Goal: Task Accomplishment & Management: Use online tool/utility

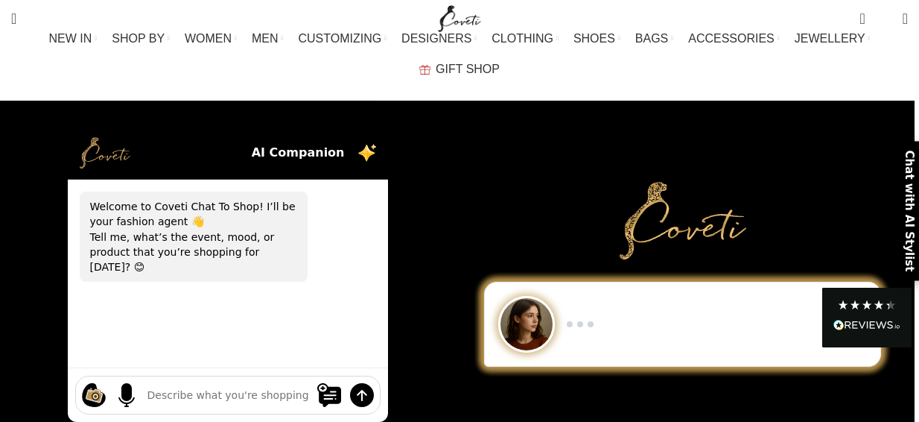
click at [184, 387] on textarea at bounding box center [227, 395] width 161 height 16
click at [182, 387] on textarea "i wan" at bounding box center [227, 395] width 161 height 16
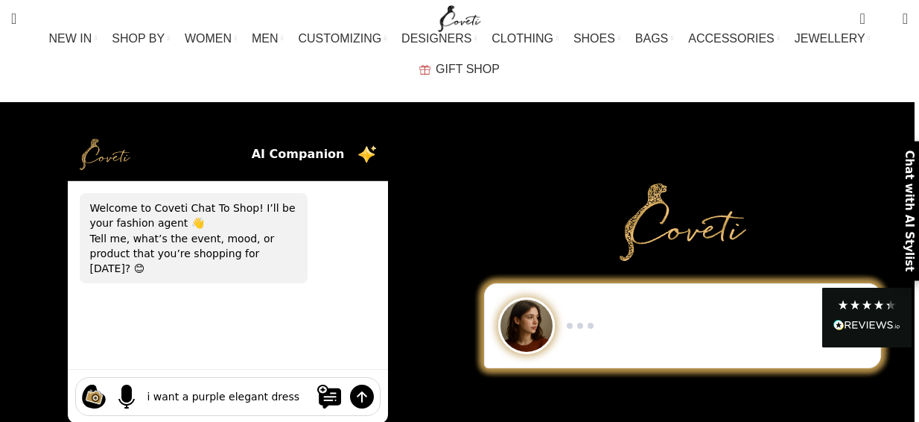
click at [290, 389] on textarea "i want a purple elegant dress" at bounding box center [227, 397] width 161 height 16
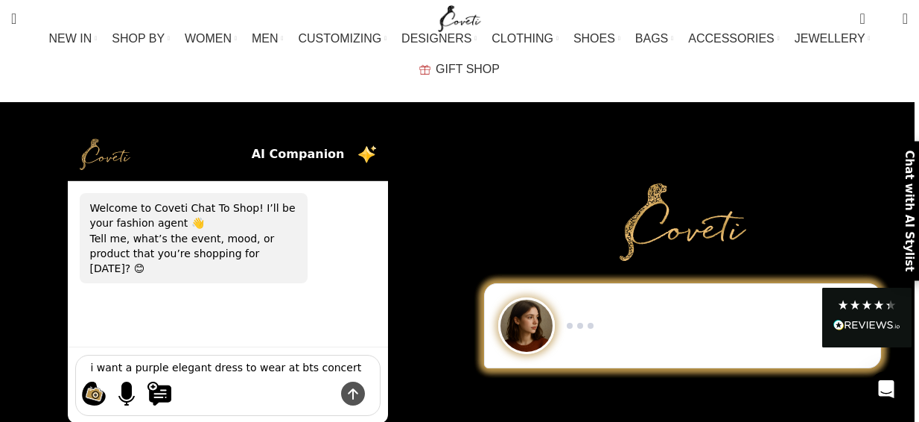
type textarea "i want a purple elegant dress to wear at bts concert"
click at [361, 381] on img at bounding box center [353, 393] width 24 height 24
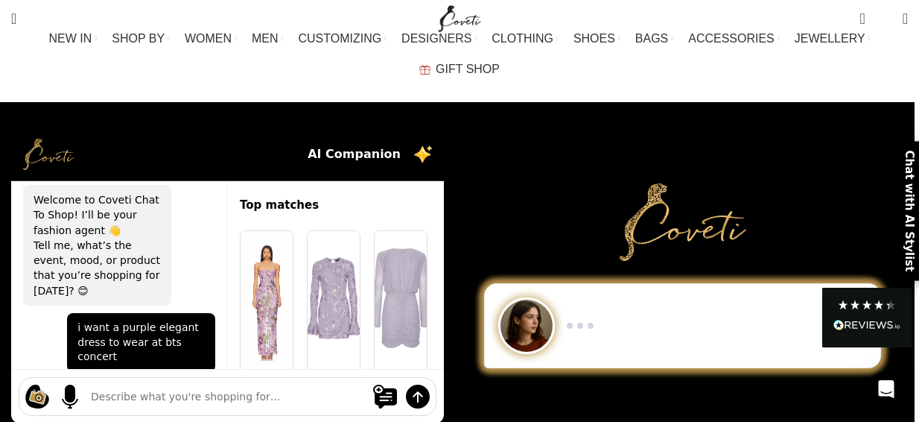
scroll to position [165, 0]
